Goal: Ask a question

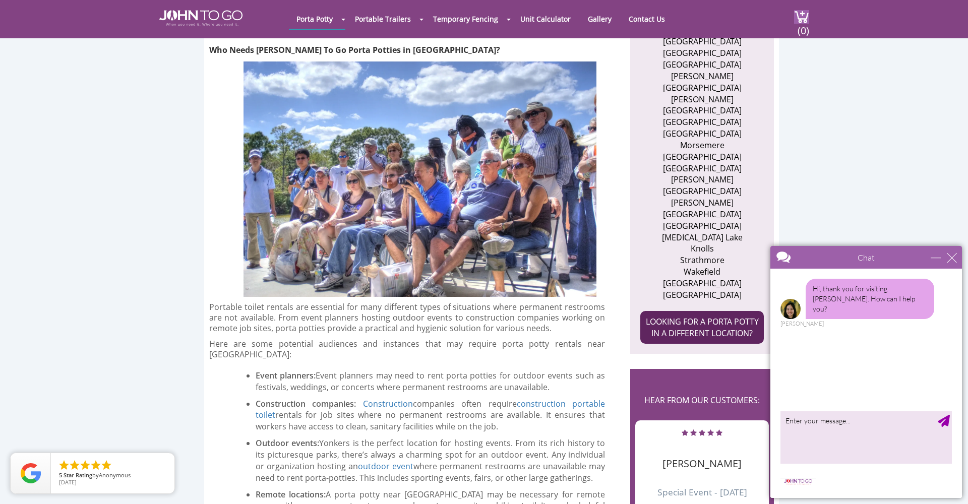
scroll to position [664, 0]
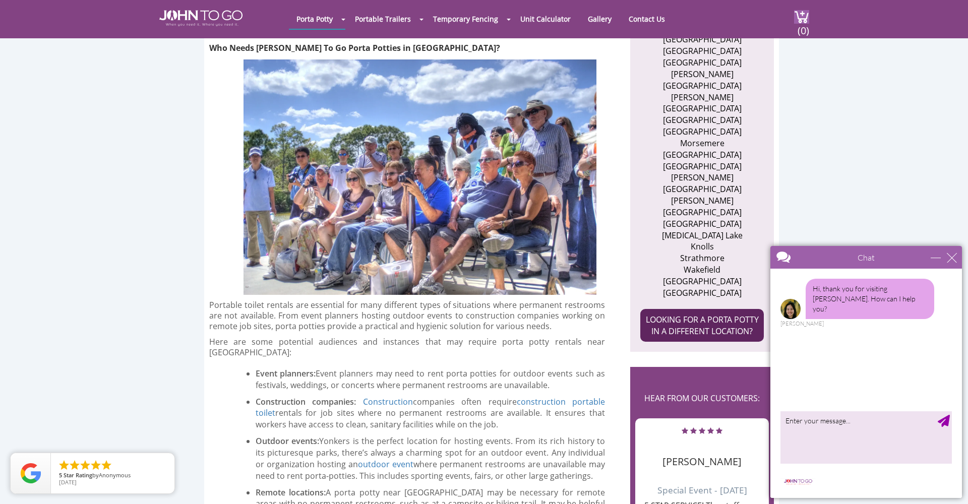
click at [705, 309] on link "LOOKING FOR A PORTA POTTY IN A DIFFERENT LOCATION?" at bounding box center [702, 325] width 124 height 33
click at [936, 259] on div "minimize" at bounding box center [936, 258] width 10 height 10
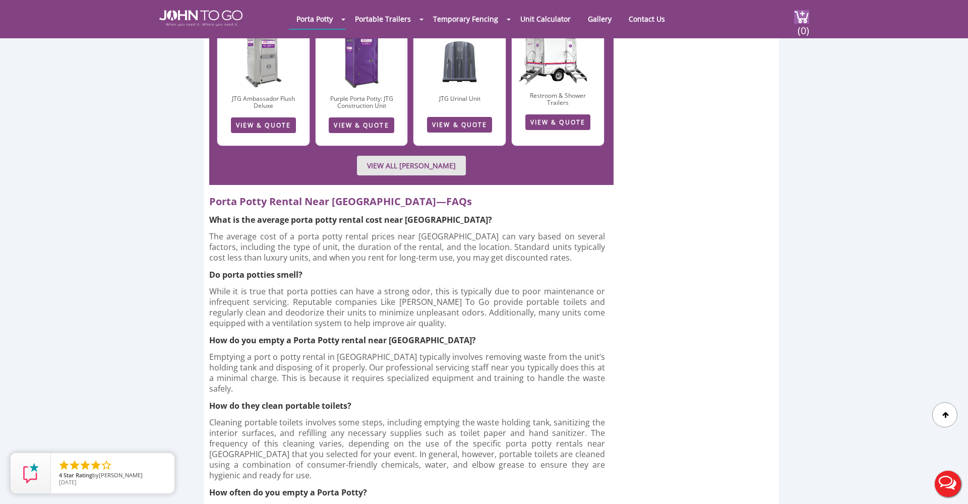
scroll to position [0, 0]
click at [564, 18] on link "Unit Calculator" at bounding box center [546, 19] width 66 height 20
click at [549, 21] on link "Unit Calculator" at bounding box center [546, 19] width 66 height 20
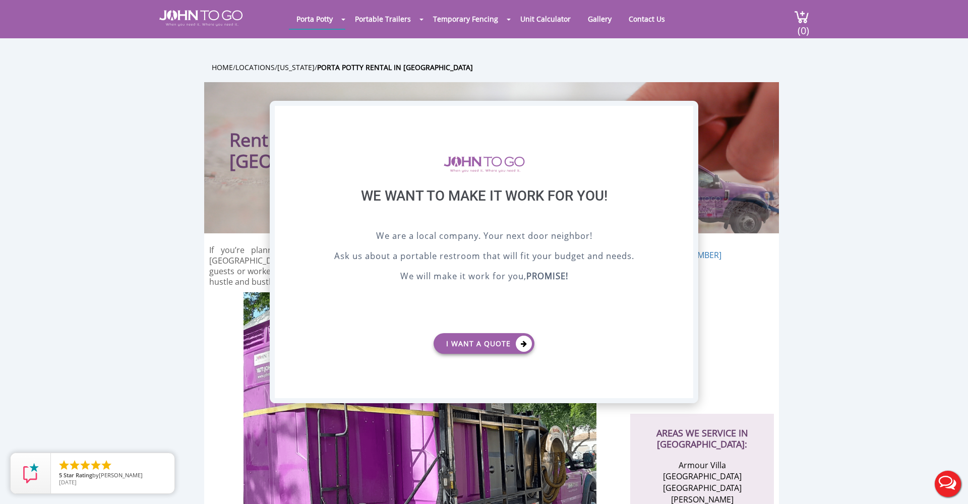
click at [687, 112] on div "X" at bounding box center [686, 114] width 16 height 17
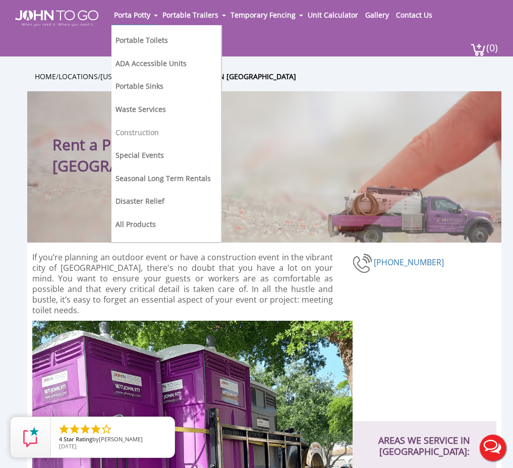
click at [136, 133] on link "Construction" at bounding box center [136, 133] width 43 height 10
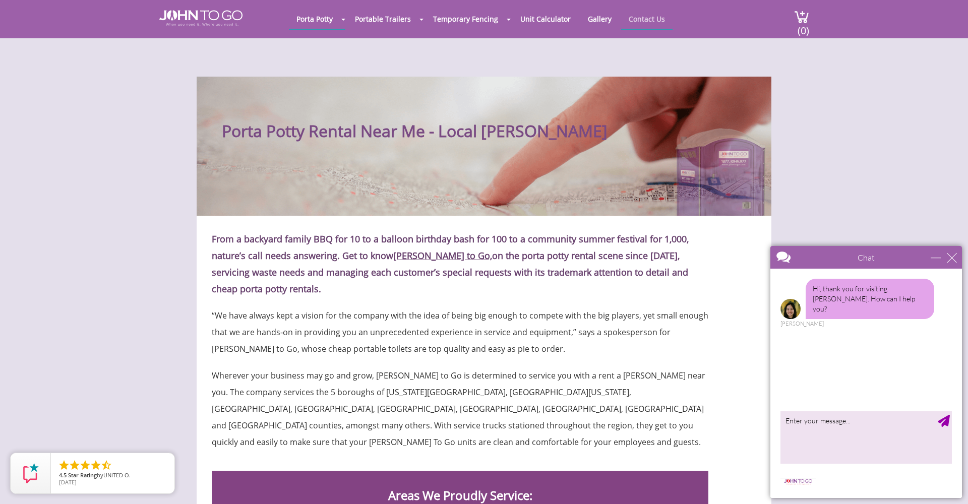
click at [651, 22] on link "Contact Us" at bounding box center [646, 19] width 51 height 20
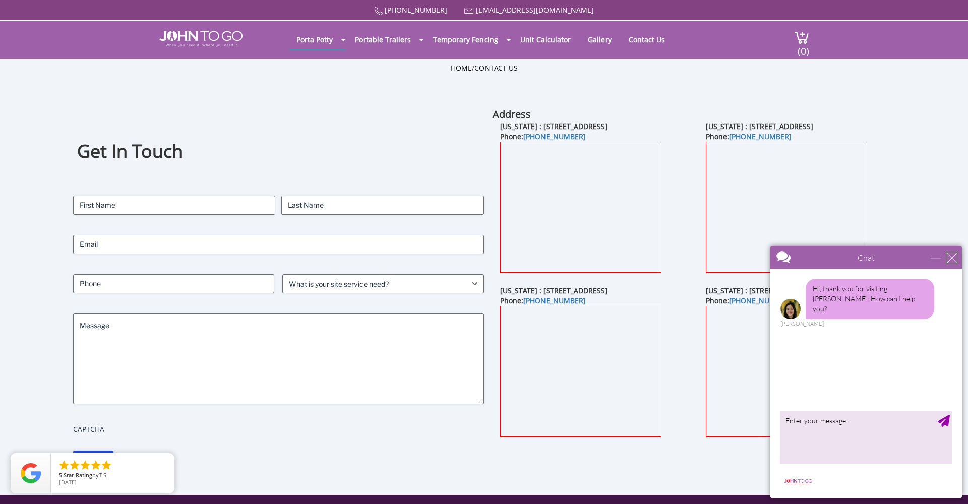
click at [952, 255] on div "close" at bounding box center [952, 258] width 10 height 10
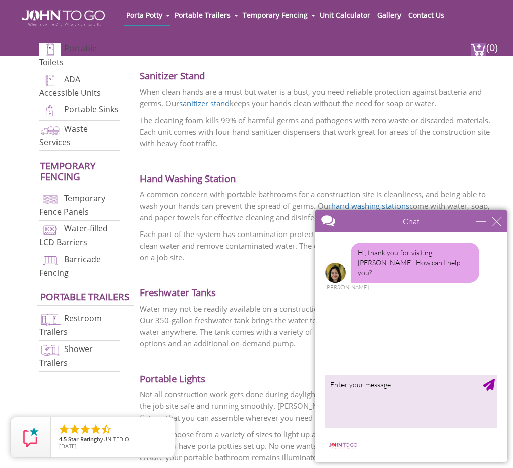
scroll to position [759, 0]
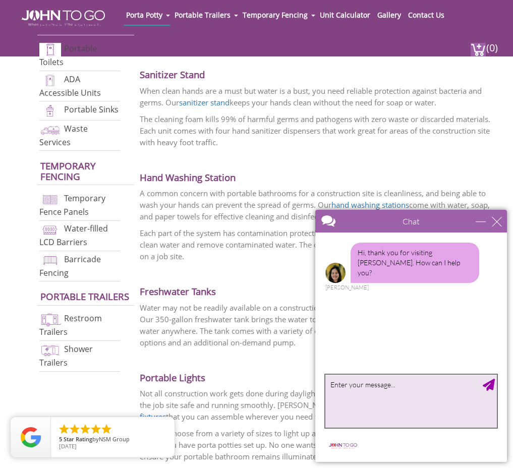
click at [340, 388] on textarea "type your message" at bounding box center [410, 401] width 171 height 53
type textarea "Where are you Porta Potty's for Construction Warehoused?"
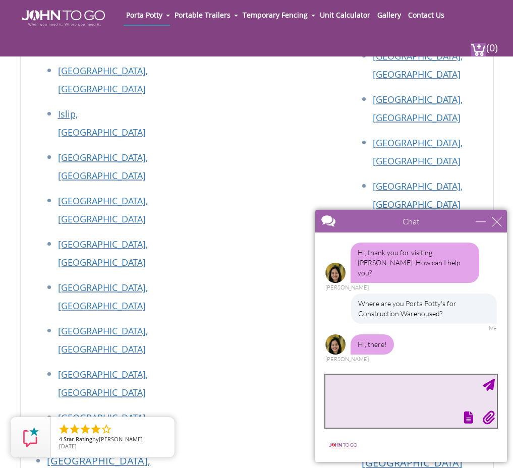
scroll to position [14, 0]
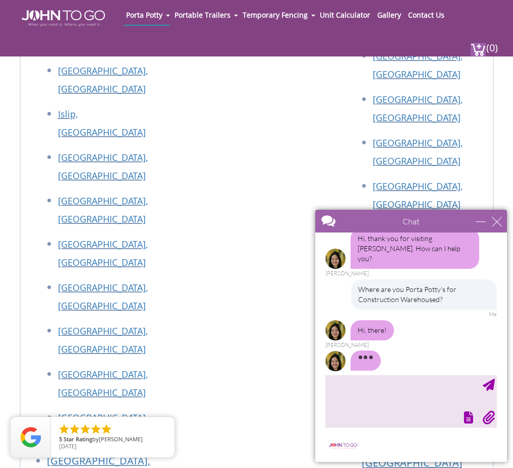
drag, startPoint x: 102, startPoint y: 261, endPoint x: 141, endPoint y: 274, distance: 40.8
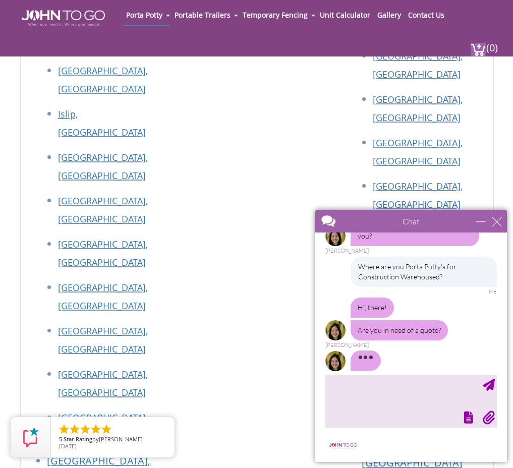
copy p "82 Milbar Blvd, Farmingdale, NY 11735"
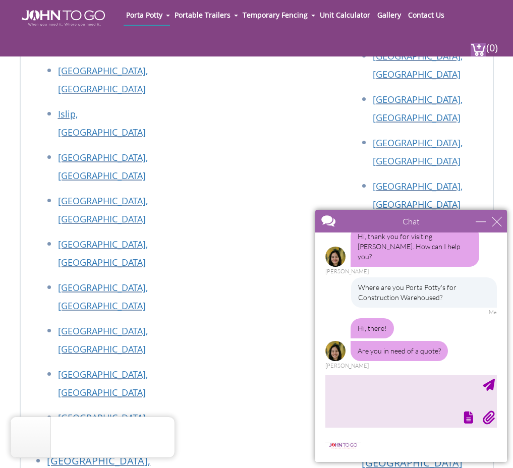
scroll to position [6, 0]
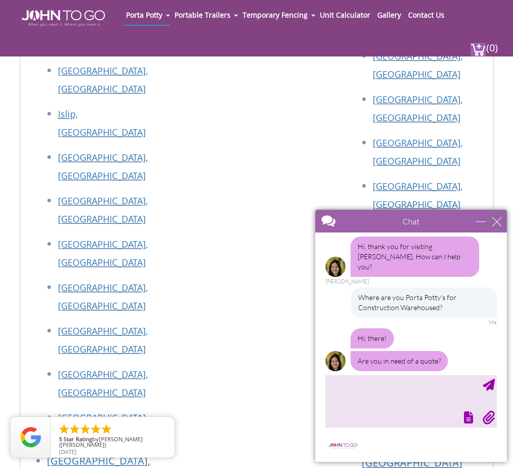
click at [495, 220] on div "close" at bounding box center [497, 221] width 10 height 10
type input "Continue Chat"
type input "End Chat"
